Goal: Task Accomplishment & Management: Complete application form

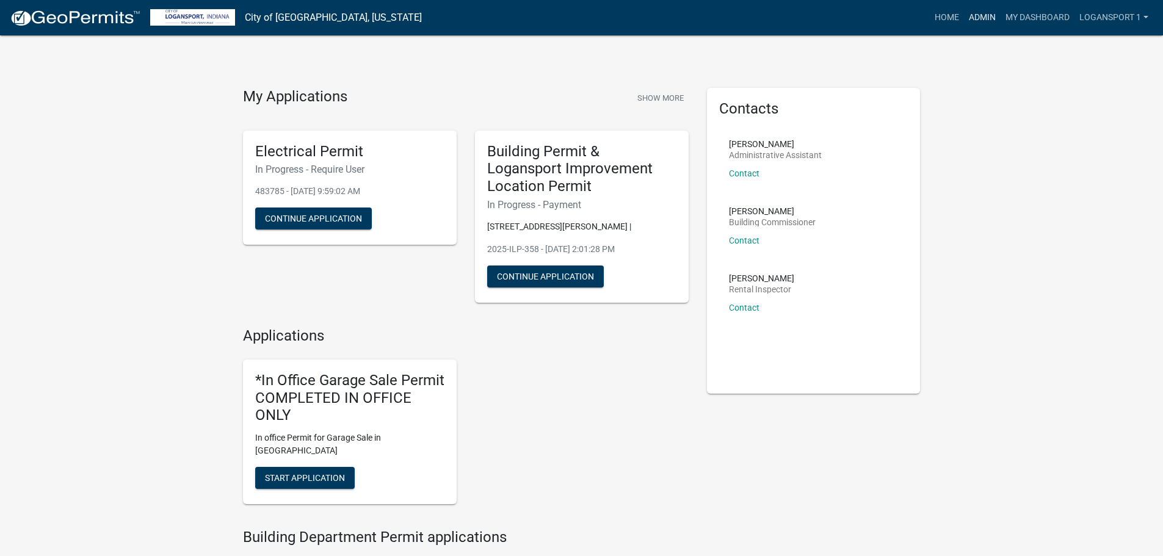
drag, startPoint x: 0, startPoint y: 0, endPoint x: 965, endPoint y: 7, distance: 965.4
click at [965, 7] on link "Admin" at bounding box center [982, 17] width 37 height 23
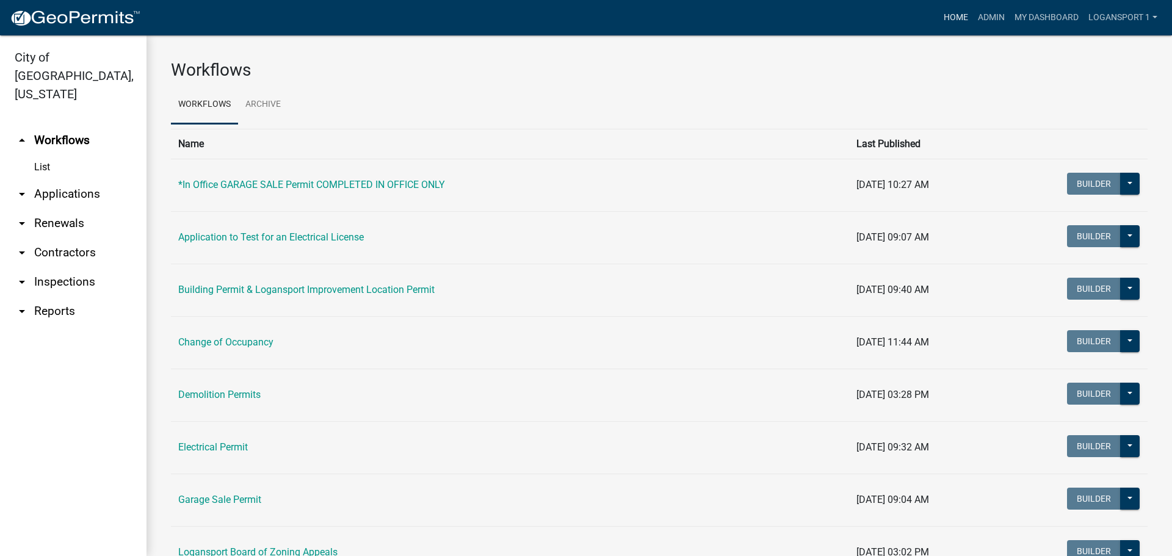
click at [943, 12] on link "Home" at bounding box center [956, 17] width 34 height 23
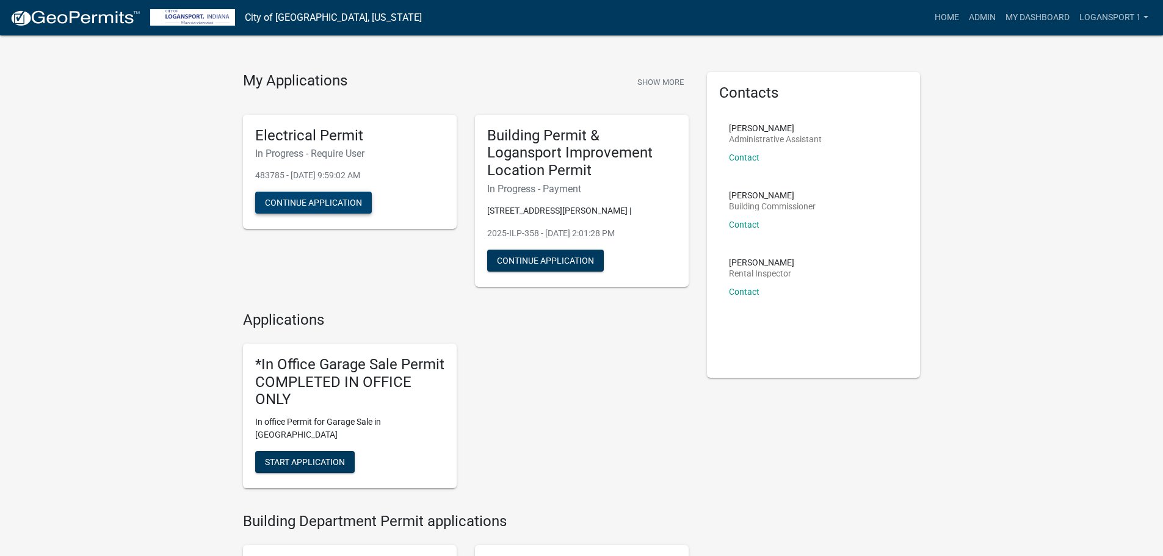
scroll to position [61, 0]
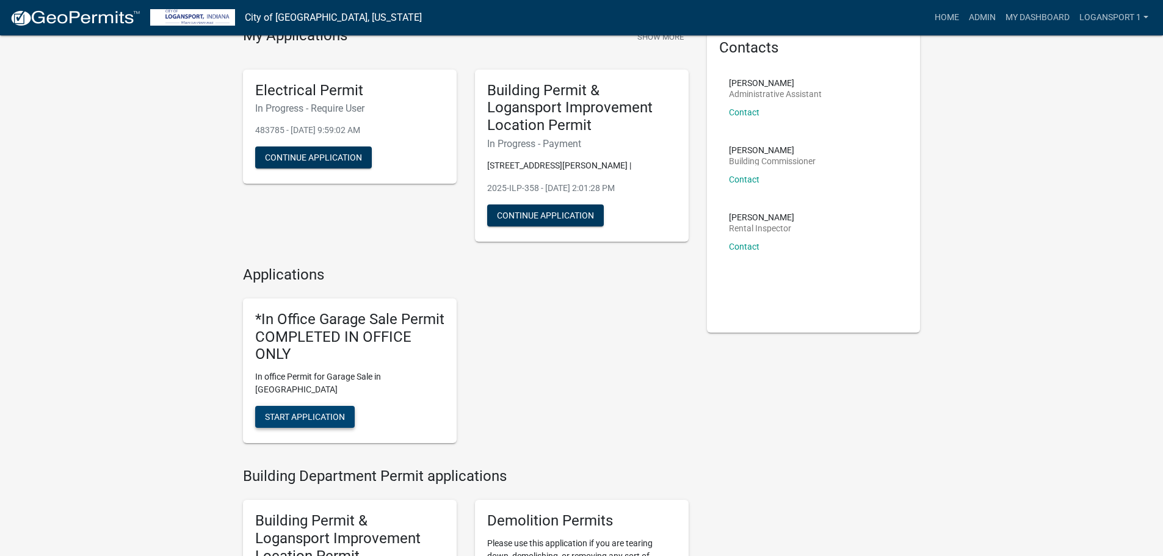
click at [344, 412] on span "Start Application" at bounding box center [305, 417] width 80 height 10
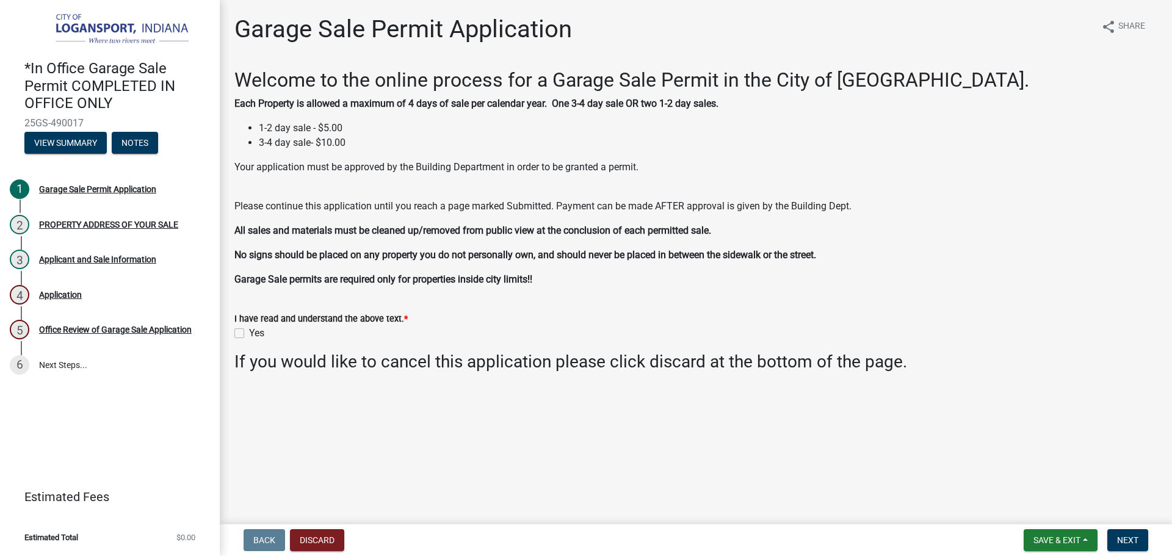
click at [244, 339] on div "Yes" at bounding box center [695, 333] width 923 height 15
click at [249, 331] on label "Yes" at bounding box center [256, 333] width 15 height 15
click at [249, 331] on input "Yes" at bounding box center [253, 330] width 8 height 8
checkbox input "true"
click at [1116, 525] on nav "Back Discard Save & Exit Save Save & Exit Next" at bounding box center [696, 540] width 952 height 32
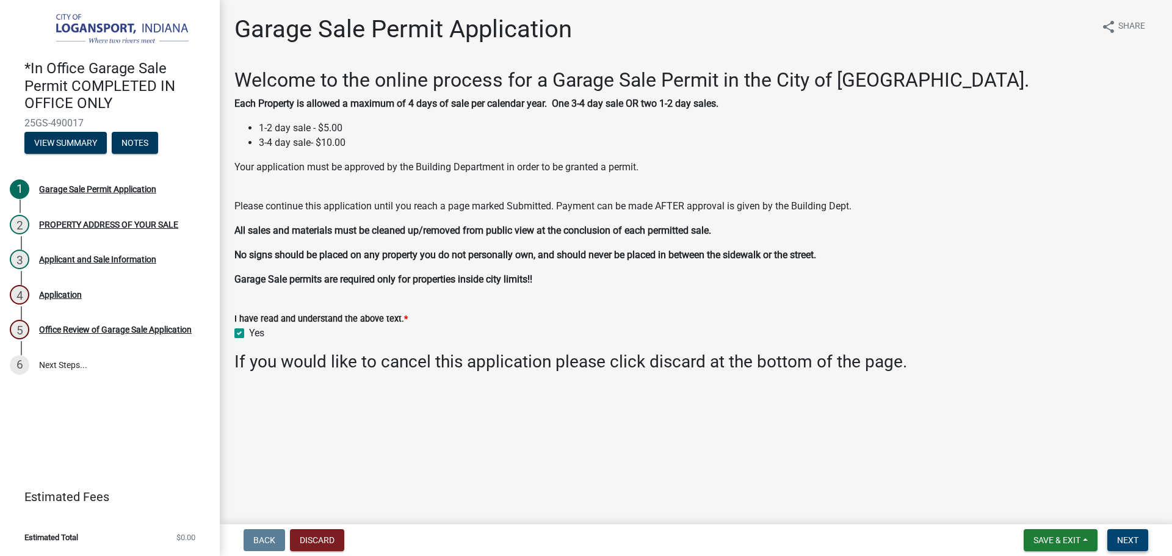
click at [1125, 536] on span "Next" at bounding box center [1127, 540] width 21 height 10
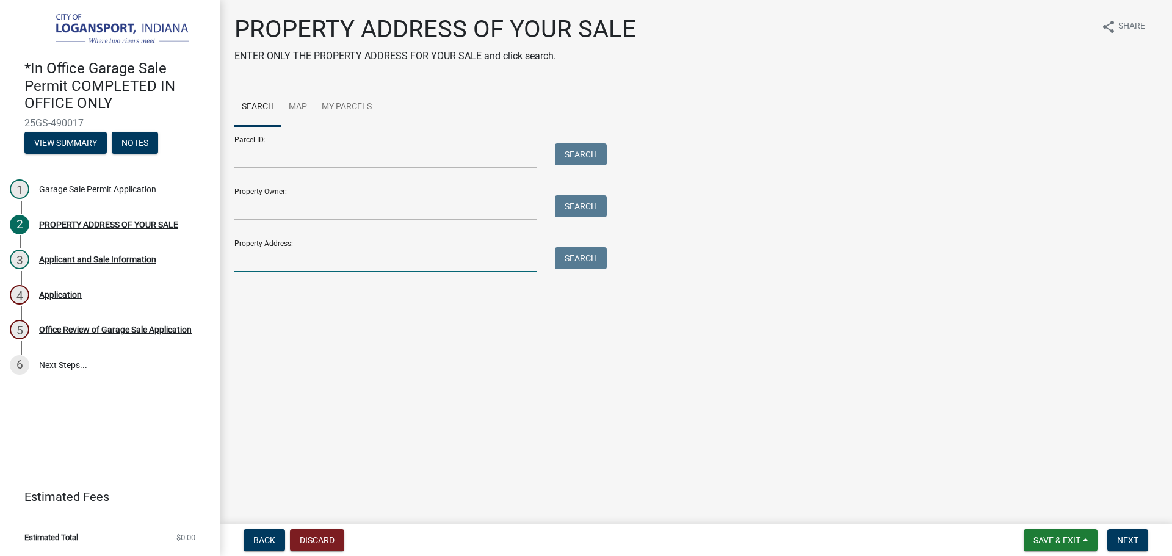
click at [337, 259] on input "Property Address:" at bounding box center [385, 259] width 302 height 25
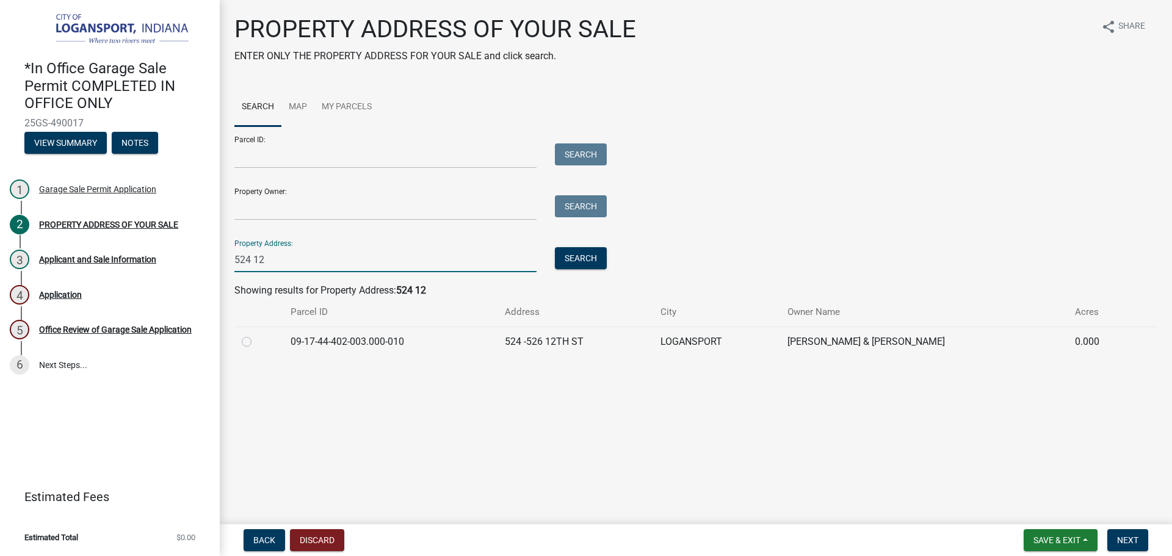
type input "524 12"
click at [250, 340] on div at bounding box center [259, 341] width 34 height 15
click at [256, 334] on label at bounding box center [256, 334] width 0 height 0
click at [256, 340] on input "radio" at bounding box center [260, 338] width 8 height 8
radio input "true"
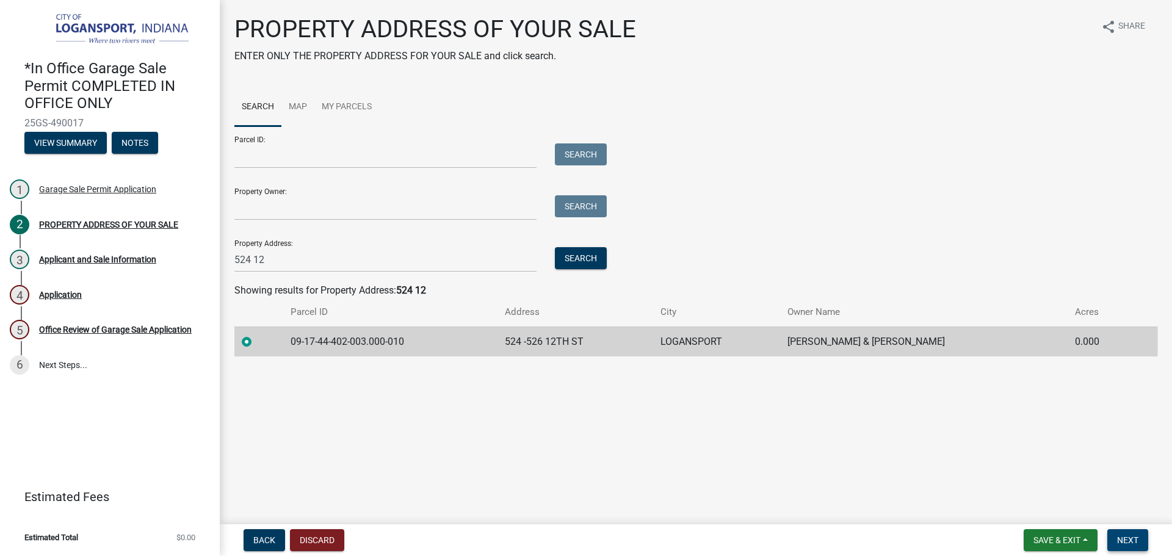
click at [1134, 542] on span "Next" at bounding box center [1127, 540] width 21 height 10
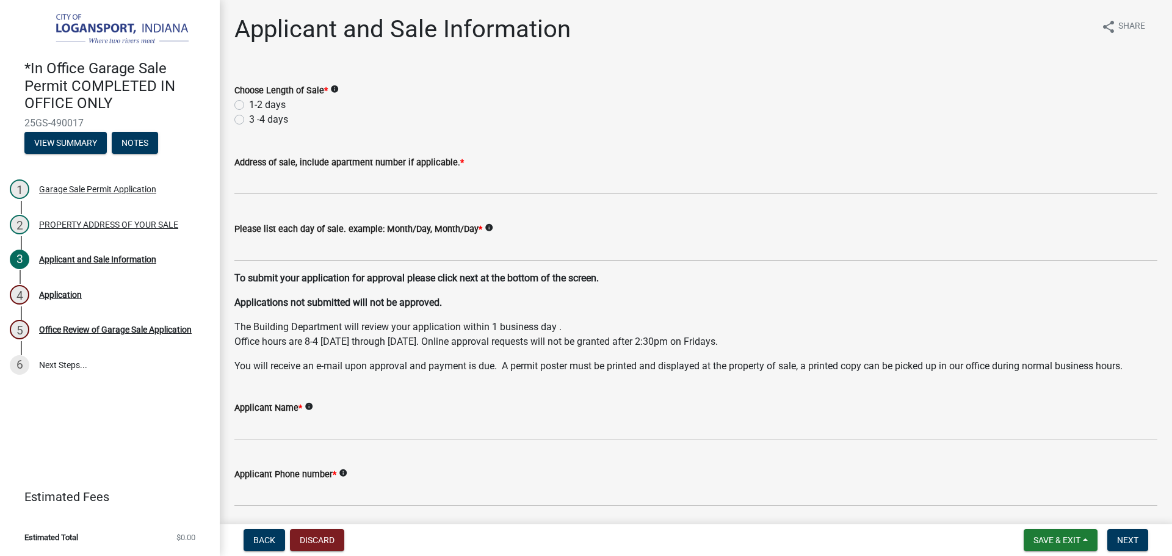
click at [249, 106] on label "1-2 days" at bounding box center [267, 105] width 37 height 15
click at [249, 106] on input "1-2 days" at bounding box center [253, 102] width 8 height 8
radio input "true"
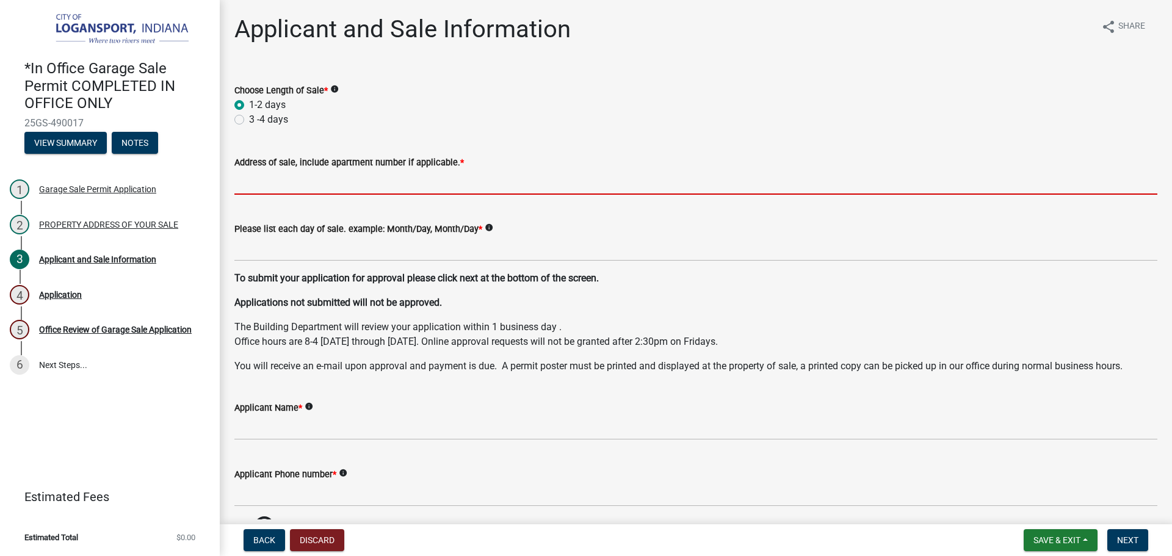
click at [283, 171] on input "Address of sale, include apartment number if applicable. *" at bounding box center [695, 182] width 923 height 25
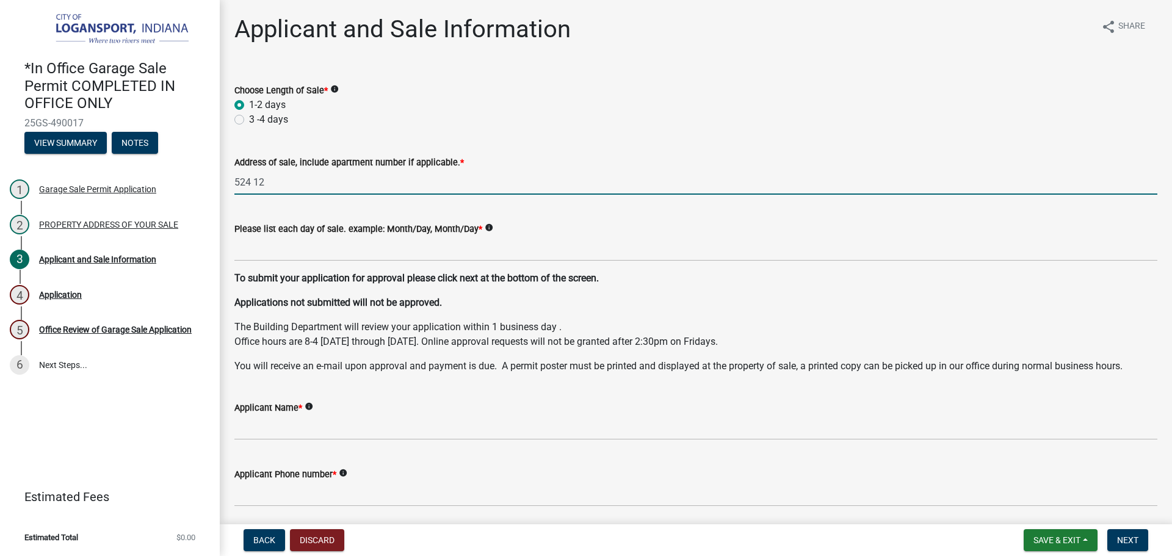
type input "524 12th"
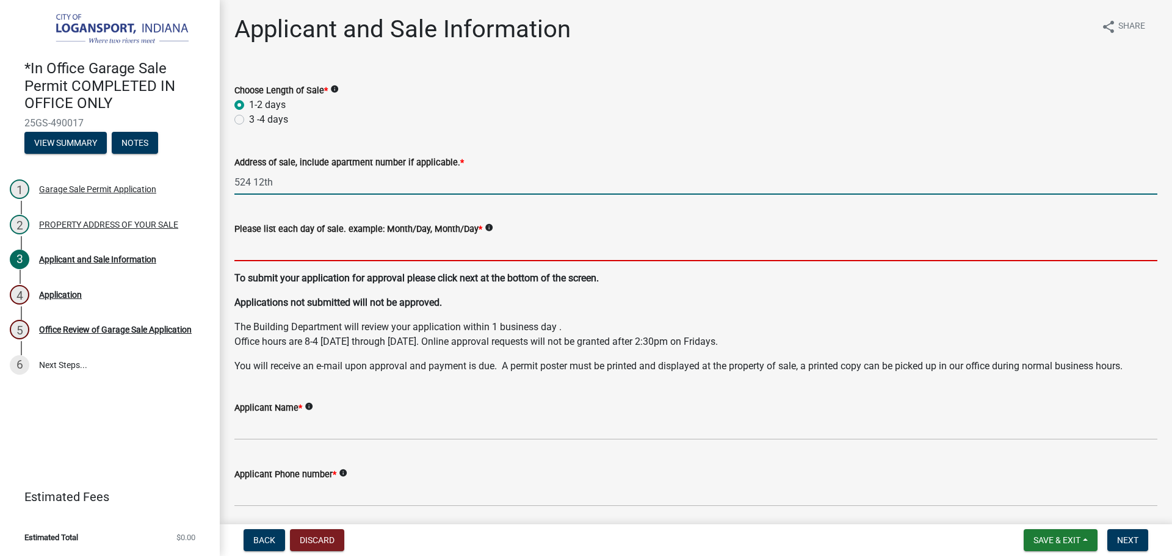
click at [327, 253] on input "Please list each day of sale. example: Month/Day, Month/Day *" at bounding box center [695, 248] width 923 height 25
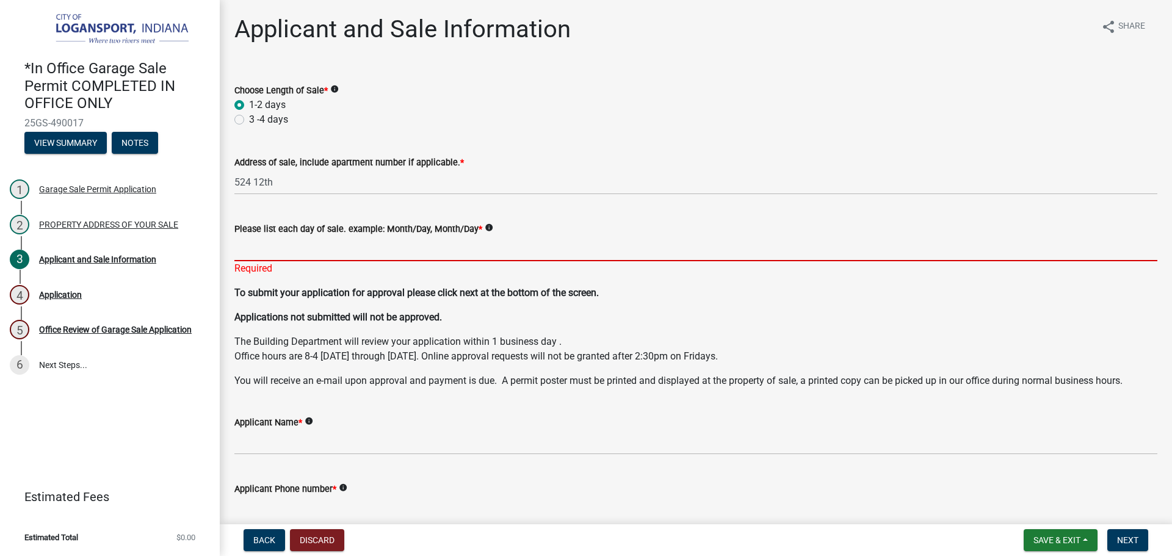
click at [361, 258] on input "Please list each day of sale. example: Month/Day, Month/Day *" at bounding box center [695, 248] width 923 height 25
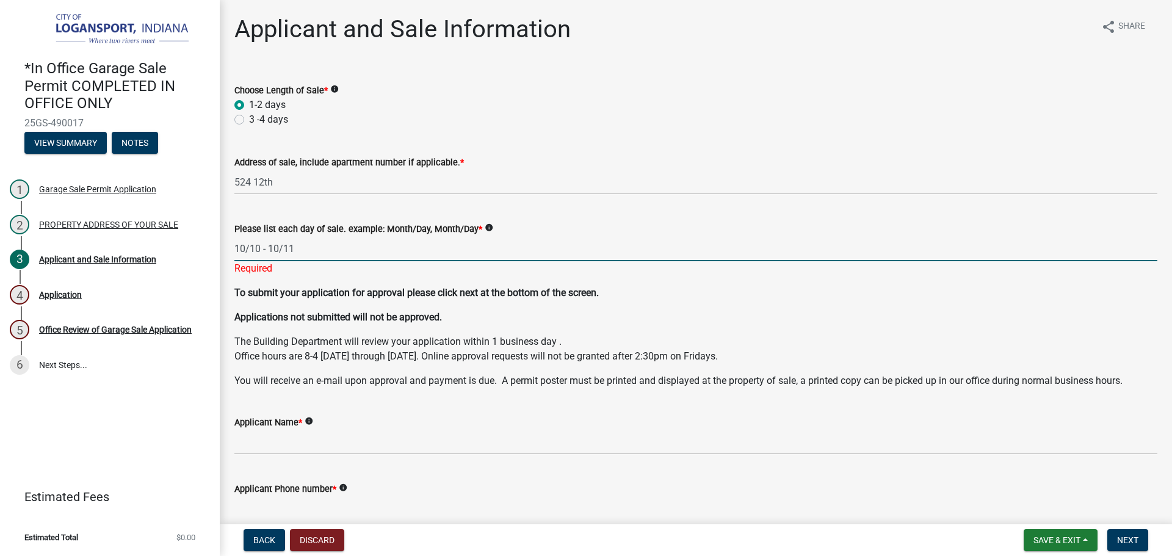
type input "10/10 - 10/11"
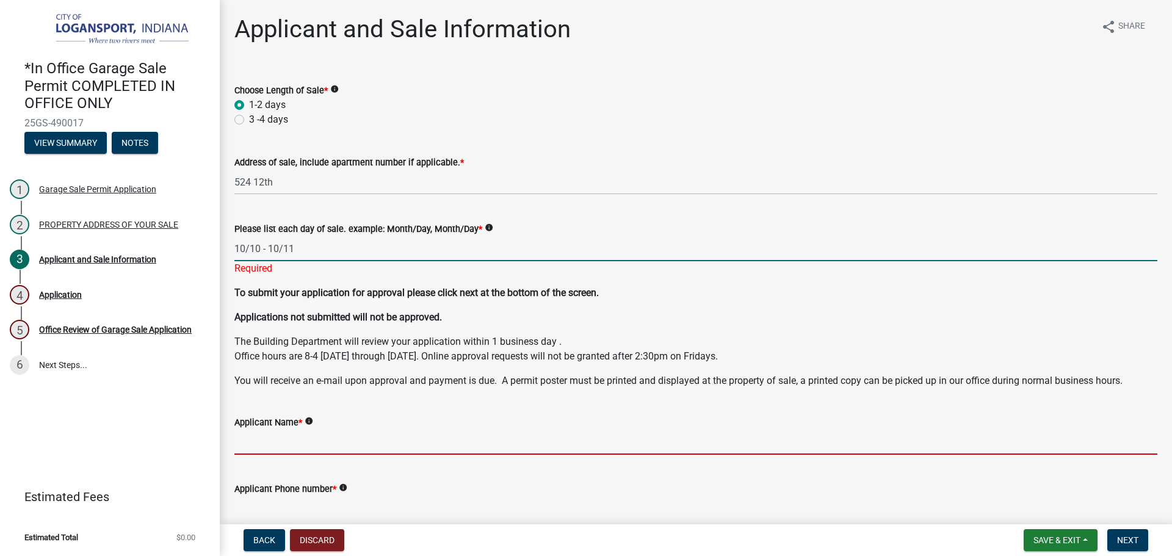
click at [374, 435] on input "Applicant Name *" at bounding box center [695, 442] width 923 height 25
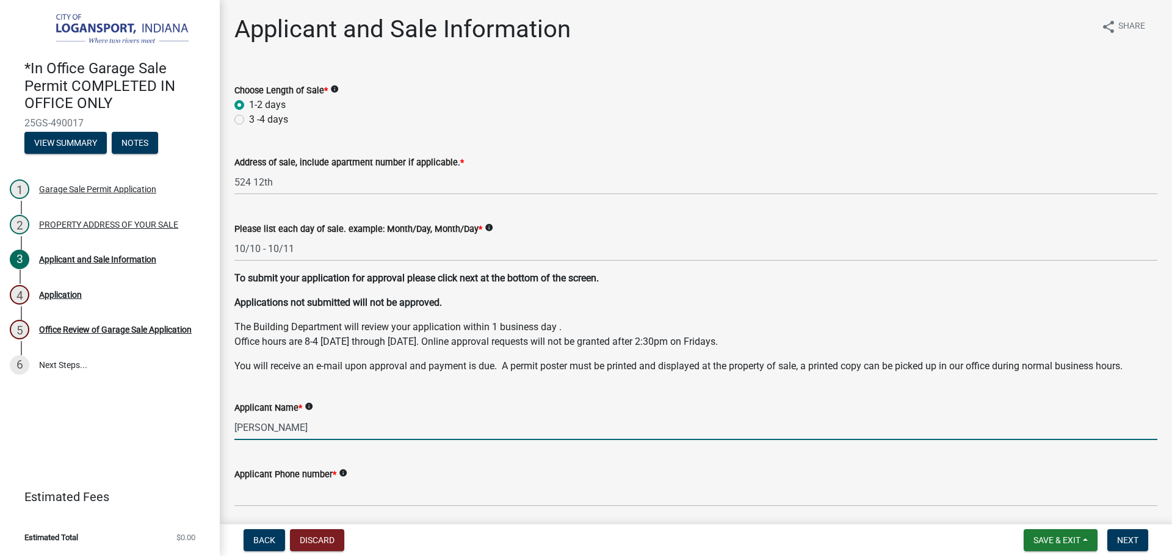
type input "celia cruz"
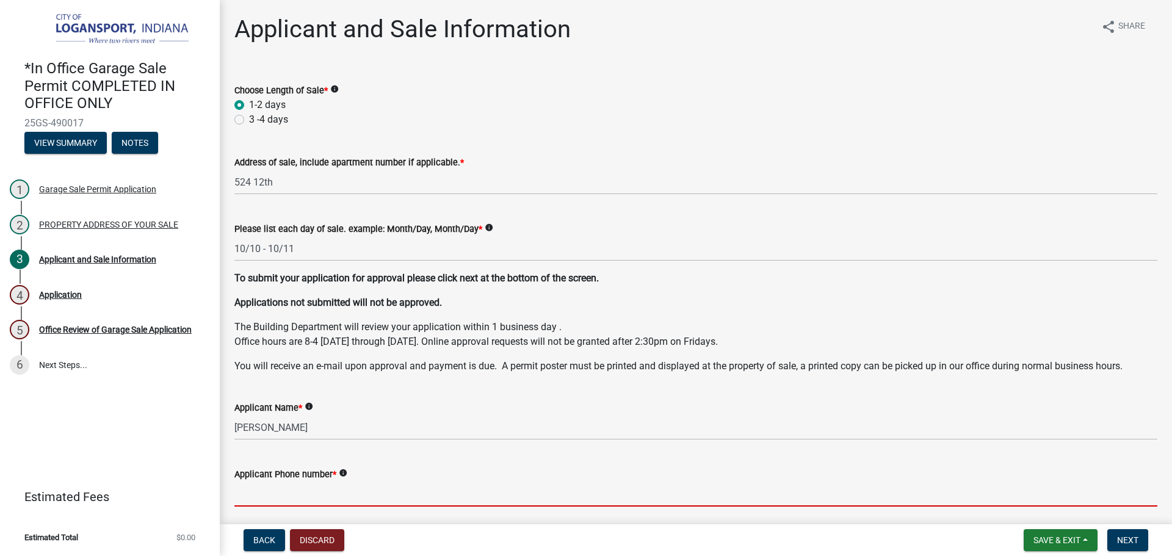
click at [317, 494] on input "Applicant Phone number *" at bounding box center [695, 493] width 923 height 25
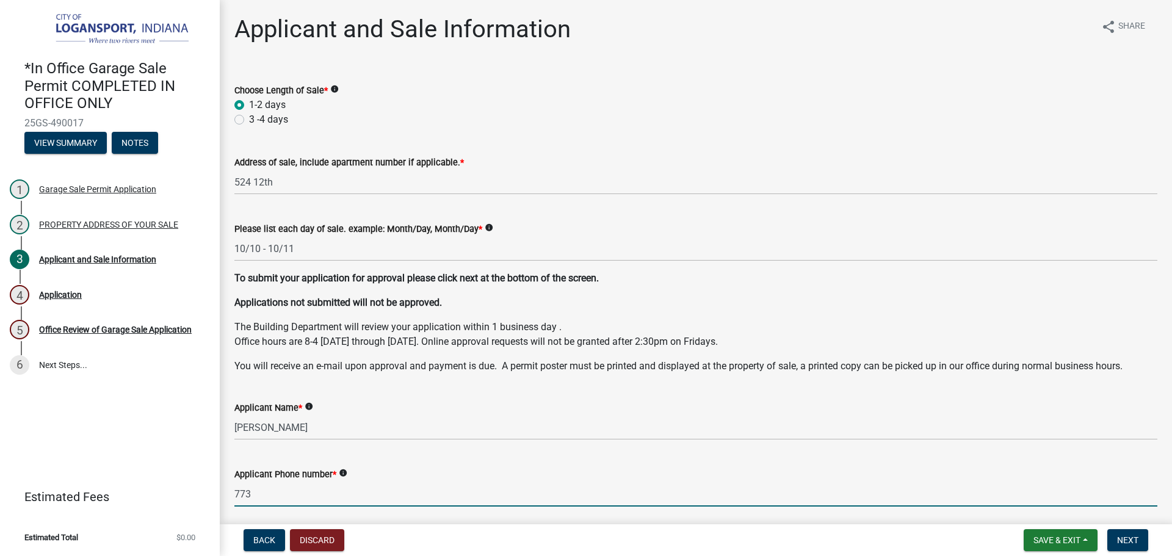
type input "773-225-5291"
click at [1125, 530] on button "Next" at bounding box center [1127, 540] width 41 height 22
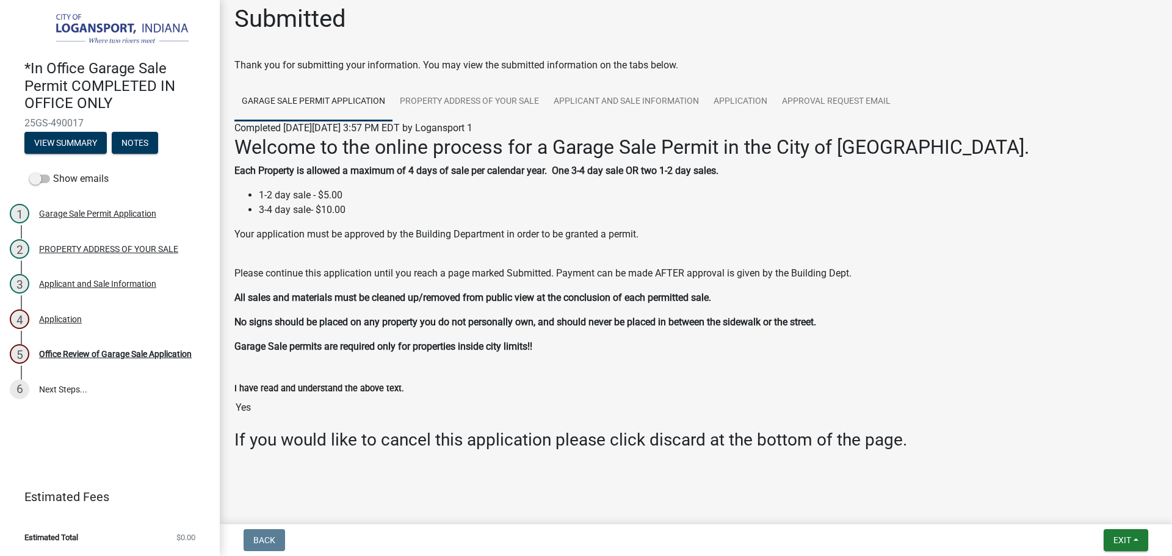
scroll to position [13, 0]
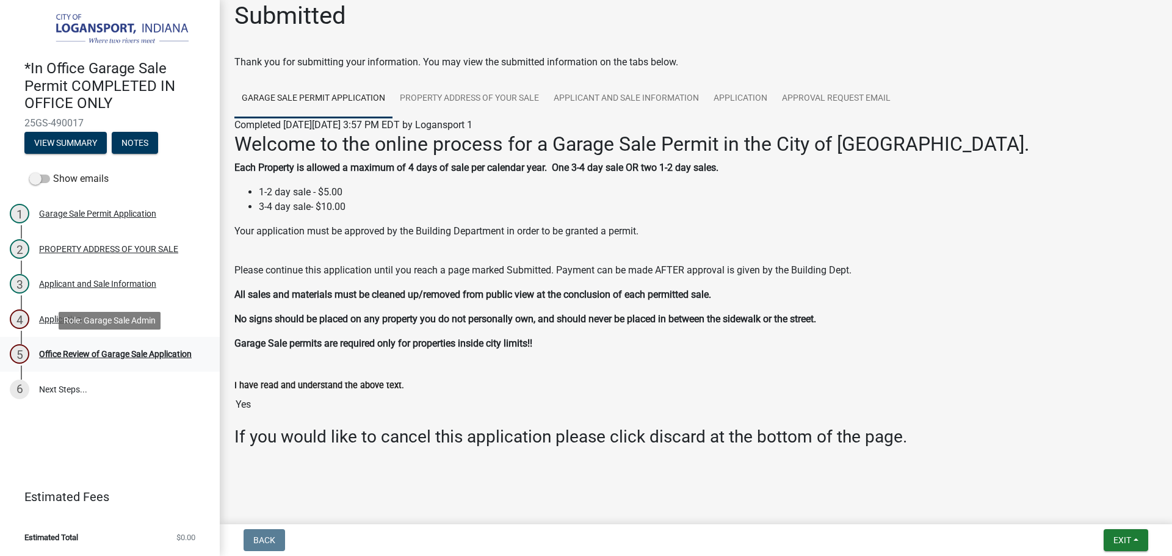
click at [92, 356] on div "Office Review of Garage Sale Application" at bounding box center [115, 354] width 153 height 9
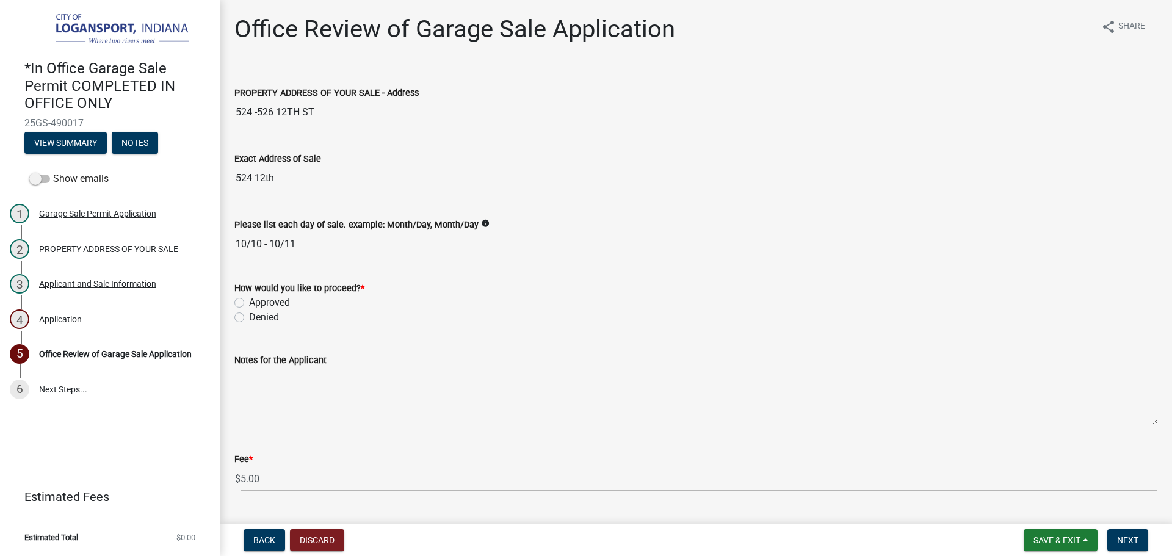
click at [249, 301] on label "Approved" at bounding box center [269, 302] width 41 height 15
click at [249, 301] on input "Approved" at bounding box center [253, 299] width 8 height 8
radio input "true"
click at [1138, 532] on button "Next" at bounding box center [1127, 540] width 41 height 22
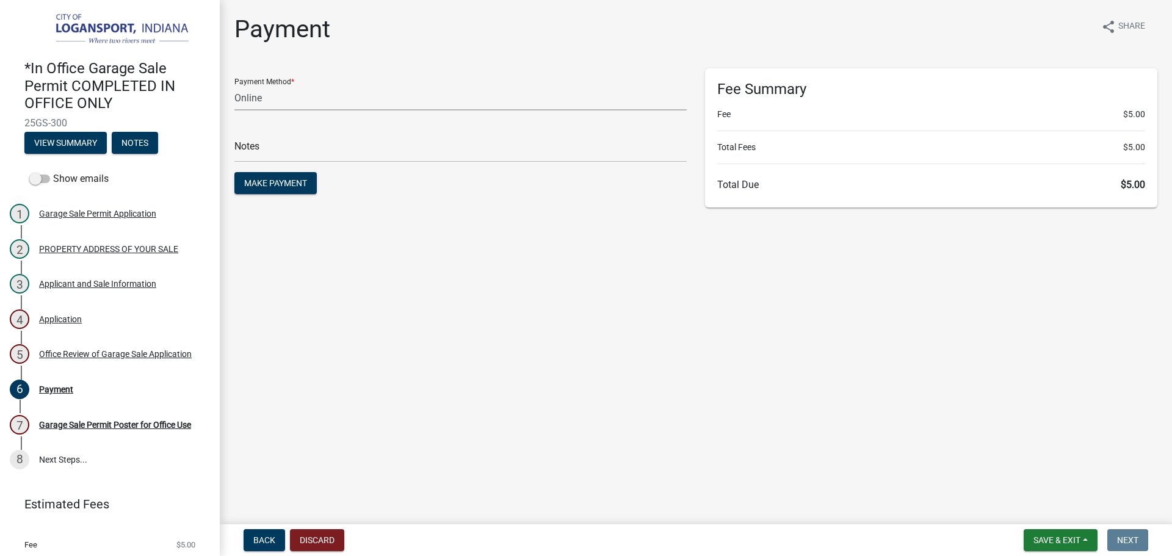
click at [267, 100] on select "Credit Card POS Check Cash Online" at bounding box center [460, 97] width 452 height 25
select select "2: 1"
click at [234, 85] on select "Credit Card POS Check Cash Online" at bounding box center [460, 97] width 452 height 25
click at [409, 240] on main "Payment share Share Payment Method * Credit Card POS Check Cash Online Notes Ma…" at bounding box center [696, 259] width 952 height 519
click at [375, 139] on input "text" at bounding box center [460, 149] width 452 height 25
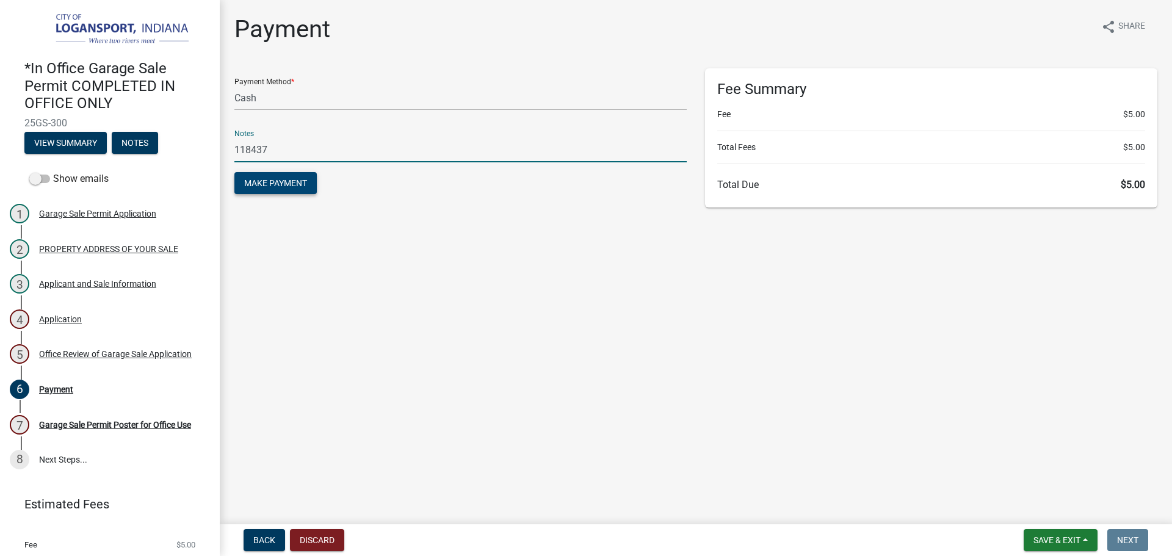
type input "118437"
click at [243, 193] on button "Make Payment" at bounding box center [275, 183] width 82 height 22
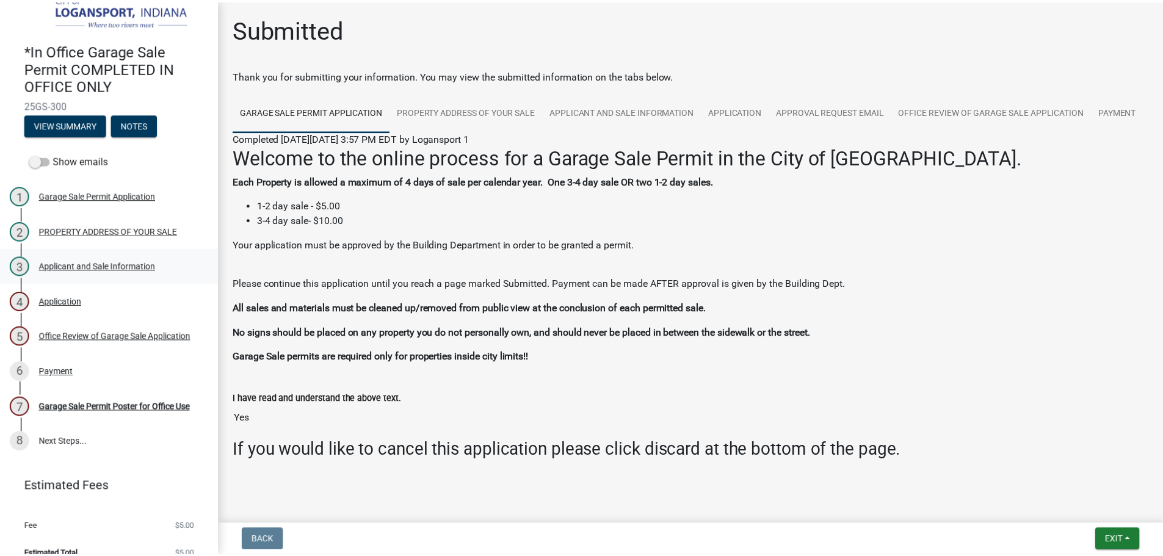
scroll to position [33, 0]
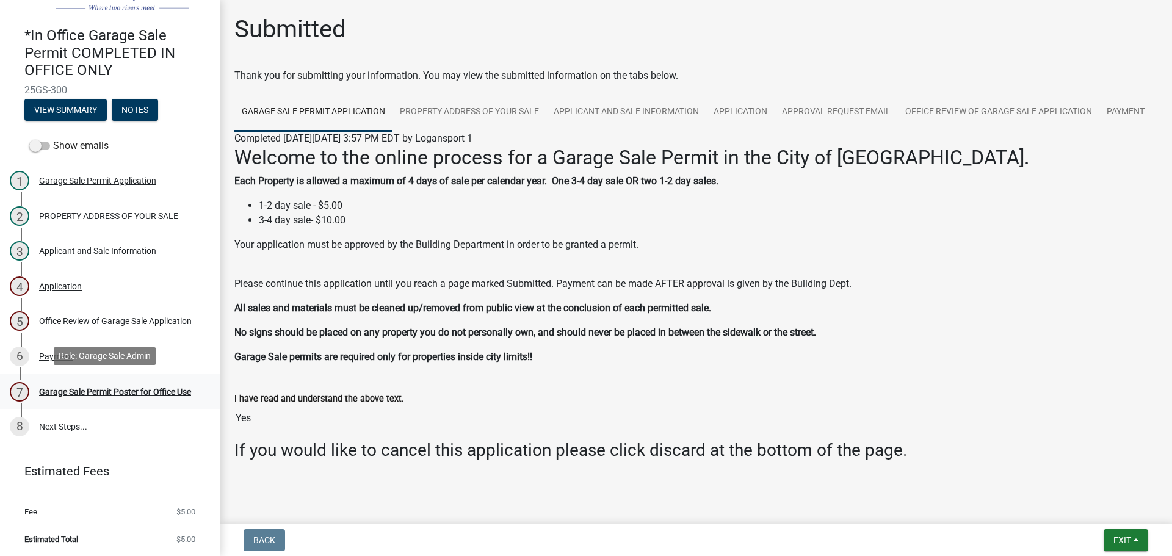
click at [132, 378] on link "7 Garage Sale Permit Poster for Office Use" at bounding box center [110, 391] width 220 height 35
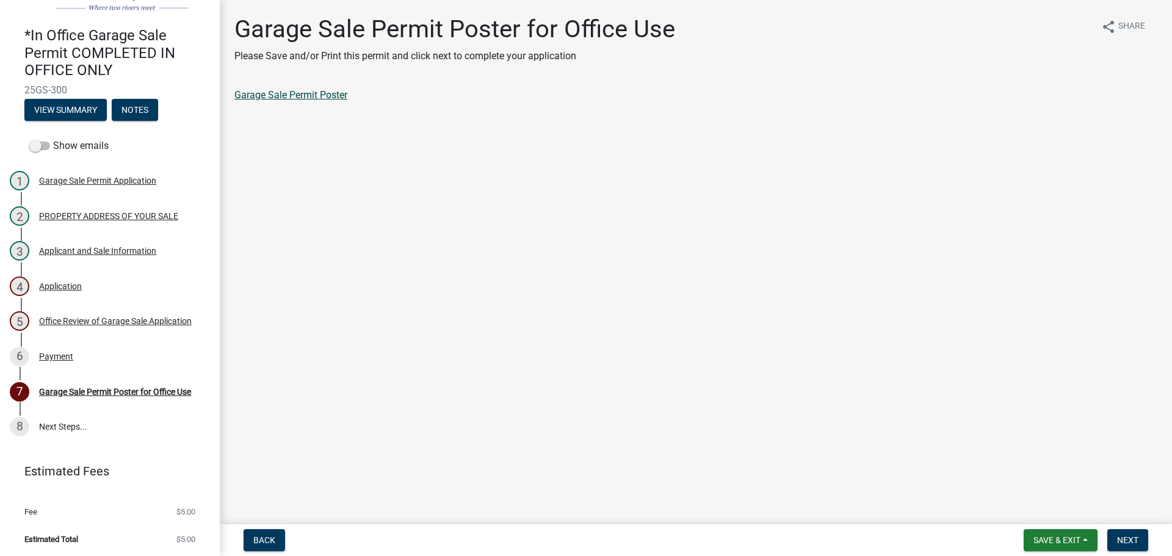
click at [327, 93] on link "Garage Sale Permit Poster" at bounding box center [290, 95] width 113 height 12
click at [1142, 546] on button "Next" at bounding box center [1127, 540] width 41 height 22
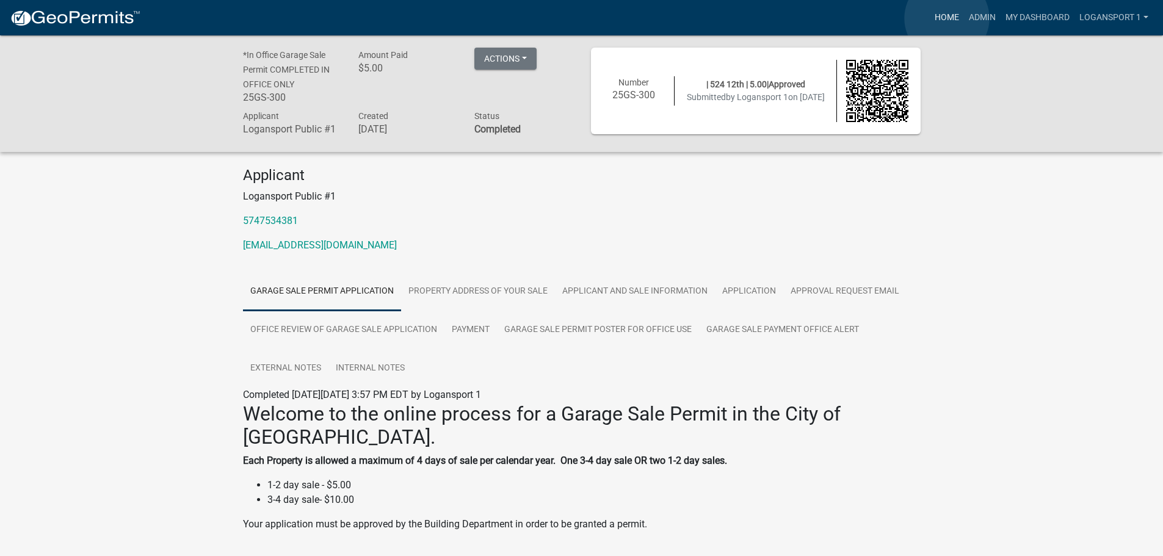
click at [946, 18] on link "Home" at bounding box center [946, 17] width 34 height 23
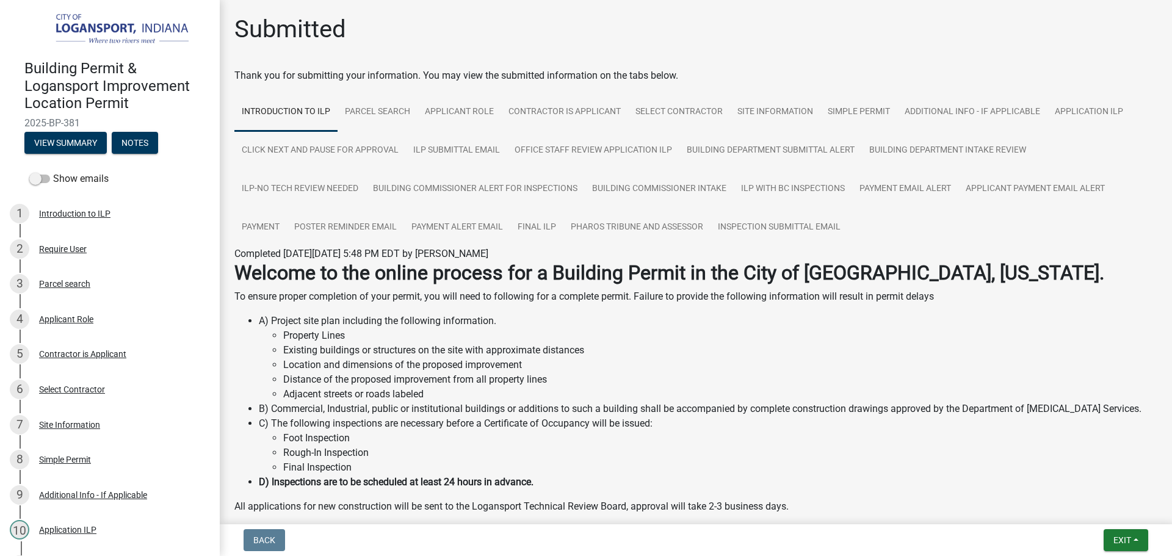
scroll to position [140, 0]
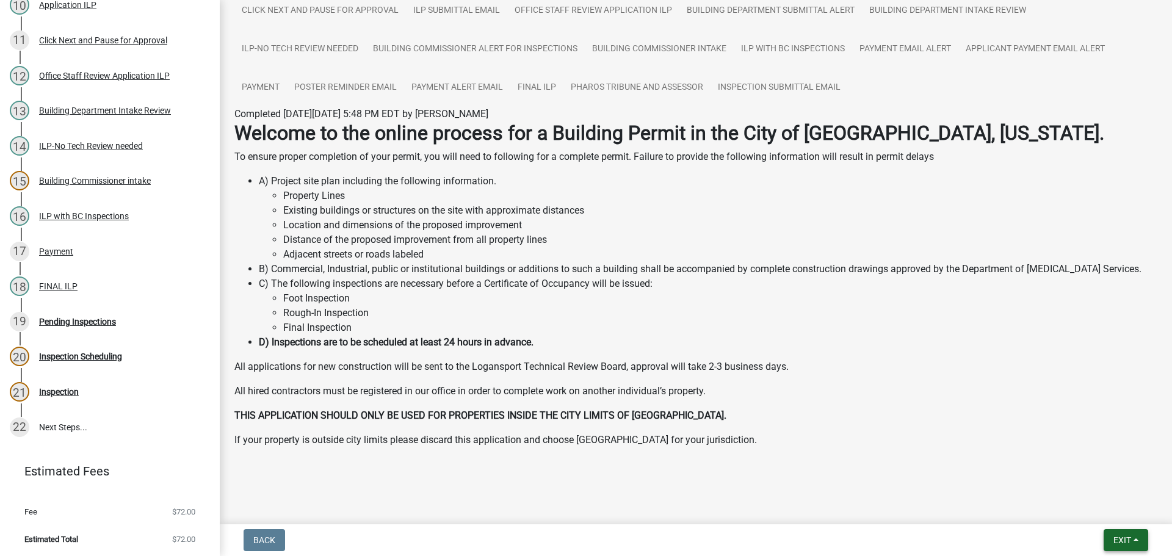
click at [1123, 537] on span "Exit" at bounding box center [1122, 540] width 18 height 10
click at [1117, 514] on button "Save & Exit" at bounding box center [1099, 508] width 98 height 29
